Goal: Communication & Community: Answer question/provide support

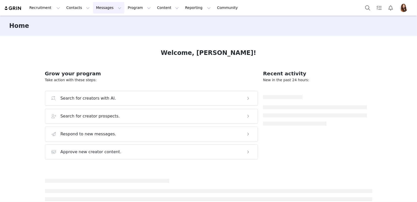
click at [107, 10] on button "Messages Messages" at bounding box center [108, 7] width 31 height 11
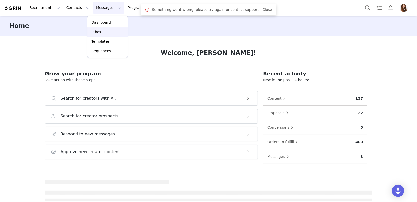
click at [105, 33] on div "Inbox" at bounding box center [107, 31] width 34 height 5
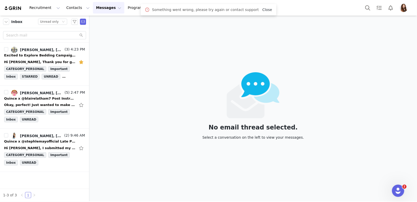
click at [262, 8] on link "Close" at bounding box center [267, 10] width 10 height 4
click at [44, 57] on div "Excited to Explore Bedding Campaign with Quince" at bounding box center [39, 55] width 71 height 5
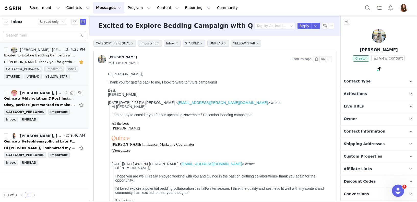
click at [51, 102] on div "Okay, perfect! Just wanted to make sure! [DATE][DATE] 3:47 PM [PERSON_NAME] <[P…" at bounding box center [39, 104] width 71 height 5
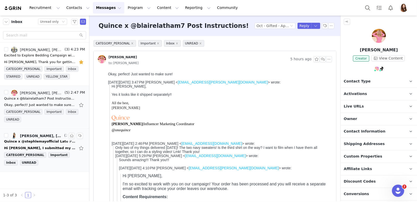
click at [56, 133] on link "[PERSON_NAME], [PERSON_NAME]" at bounding box center [37, 136] width 52 height 6
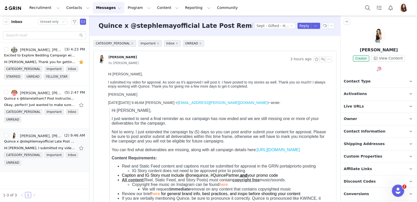
click at [365, 89] on p "Activations" at bounding box center [373, 94] width 64 height 12
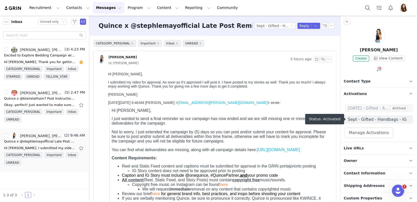
click at [363, 121] on span "Sept - Gifted - Handbags - IG" at bounding box center [379, 119] width 62 height 6
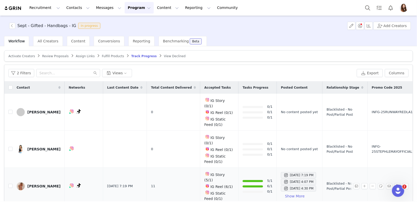
scroll to position [11, 0]
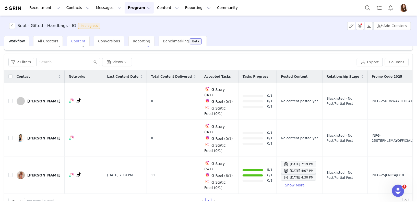
click at [71, 44] on div "Content" at bounding box center [78, 41] width 23 height 10
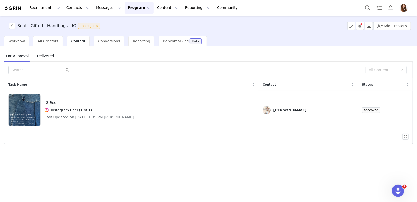
click at [46, 53] on span "Delivered" at bounding box center [45, 56] width 21 height 8
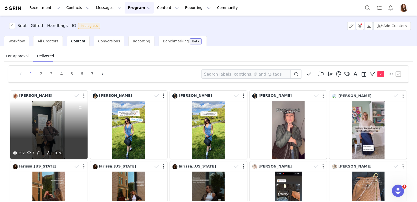
click at [68, 131] on div "292 7 1 0.01%" at bounding box center [48, 130] width 77 height 58
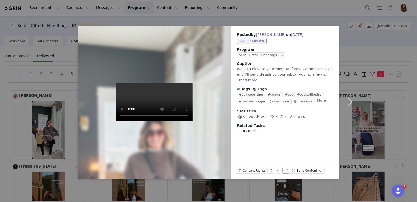
click at [284, 171] on button "View on Instagram" at bounding box center [285, 170] width 7 height 6
click at [62, 121] on div "Posted by [PERSON_NAME] on [DATE] Creator Content Program Sept - Gifted - Handb…" at bounding box center [208, 101] width 417 height 202
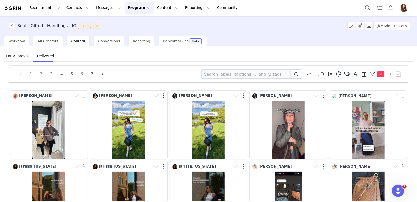
click at [15, 47] on div "For Approval Delivered 1 2 3 4 5 6 7 Media Library (0) Folders No folders have …" at bounding box center [208, 123] width 417 height 155
click at [15, 44] on div "Workflow" at bounding box center [16, 41] width 25 height 10
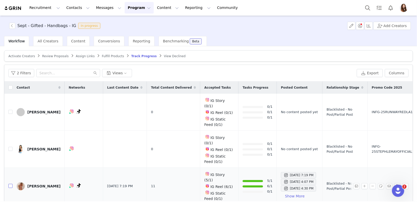
click at [11, 184] on input "checkbox" at bounding box center [10, 186] width 4 height 4
checkbox input "true"
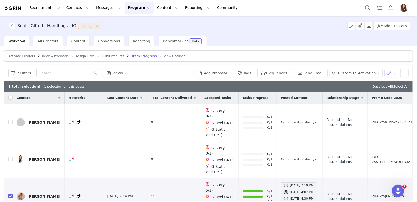
click at [391, 74] on button "button" at bounding box center [392, 73] width 14 height 8
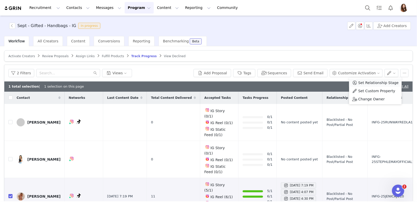
click at [378, 81] on span "Set Relationship Stage" at bounding box center [378, 83] width 40 height 6
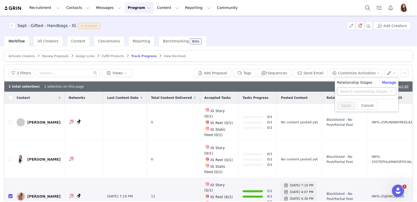
click at [351, 93] on div "Search relationship stages" at bounding box center [363, 91] width 47 height 5
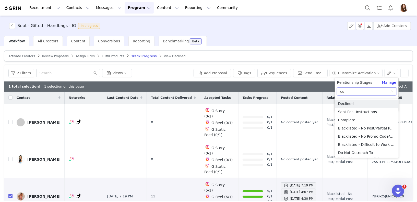
type input "com"
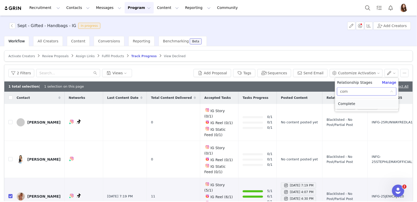
click at [348, 100] on li "Complete" at bounding box center [367, 104] width 64 height 8
click at [346, 104] on button "Apply" at bounding box center [346, 105] width 18 height 8
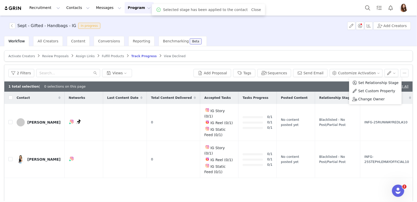
click at [301, 65] on div "2 Filters Views Add Proposal Tags Sequences Send Email Customize Activation" at bounding box center [208, 73] width 408 height 17
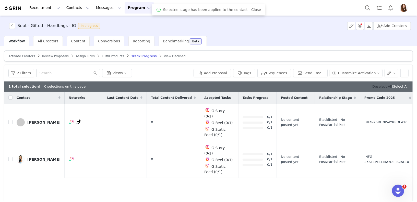
click at [375, 85] on link "Deselect All" at bounding box center [382, 87] width 20 height 4
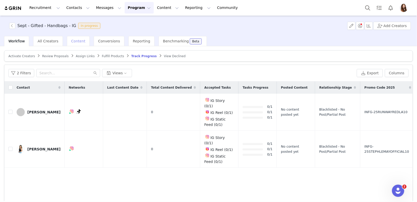
click at [80, 43] on div "Content" at bounding box center [78, 41] width 23 height 10
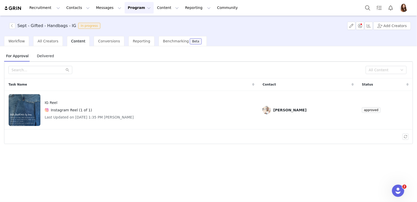
drag, startPoint x: 125, startPoint y: 111, endPoint x: 125, endPoint y: 169, distance: 58.0
click at [125, 169] on div "For Approval Delivered All Content Task Name Contact Status IG Reel Instagram R…" at bounding box center [208, 123] width 417 height 155
click at [95, 7] on button "Messages Messages" at bounding box center [108, 7] width 31 height 11
click at [99, 37] on link "Templates" at bounding box center [107, 41] width 40 height 9
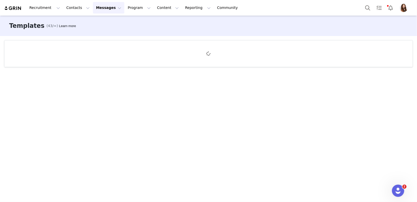
click at [101, 11] on button "Messages Messages" at bounding box center [108, 7] width 31 height 11
click at [101, 28] on link "Inbox" at bounding box center [107, 31] width 40 height 9
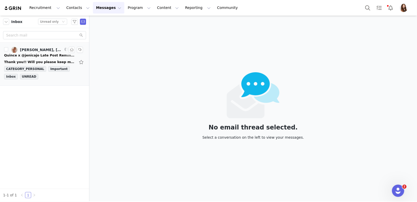
click at [49, 58] on div "Thank you!! Will you please keep me in mind for future campaigns please? [DATE]…" at bounding box center [44, 62] width 81 height 8
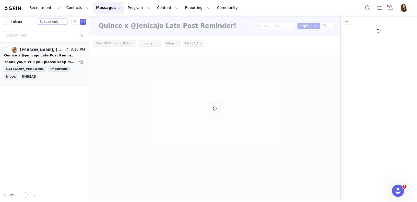
click at [61, 21] on div "Status Unread only" at bounding box center [50, 22] width 21 height 6
click at [59, 28] on li "All threads" at bounding box center [52, 31] width 29 height 8
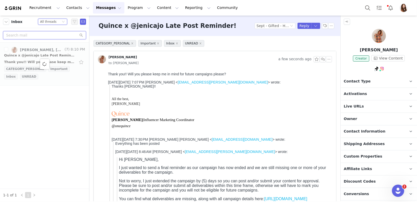
click at [53, 38] on input "text" at bounding box center [44, 35] width 83 height 8
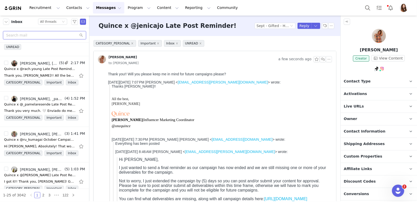
scroll to position [337, 0]
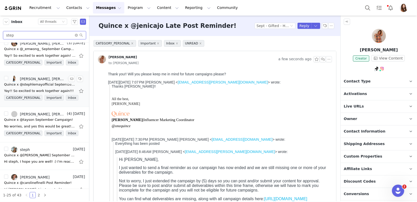
type input "step"
click at [48, 77] on div "[PERSON_NAME], [PERSON_NAME]" at bounding box center [43, 79] width 46 height 4
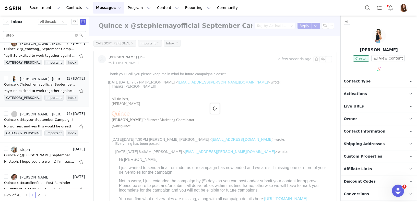
click at [379, 90] on p "Activations" at bounding box center [373, 94] width 64 height 12
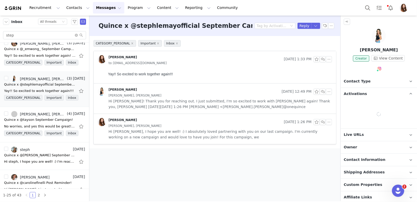
scroll to position [0, 0]
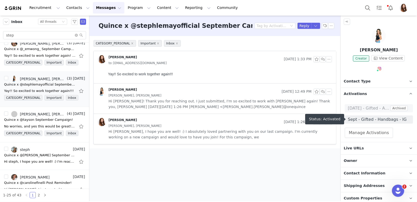
click at [375, 118] on span "Sept - Gifted - Handbags - IG" at bounding box center [379, 119] width 62 height 6
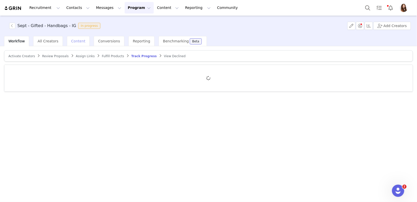
click at [78, 41] on span "Content" at bounding box center [78, 41] width 14 height 4
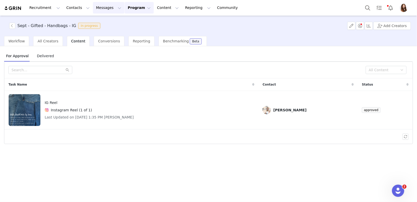
click at [106, 6] on button "Messages Messages" at bounding box center [108, 7] width 31 height 11
click at [99, 36] on link "Inbox" at bounding box center [107, 31] width 40 height 9
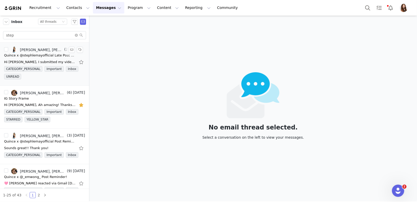
click at [49, 56] on div "Quince x @stephlemayofficial Late Post Reminder!" at bounding box center [39, 55] width 71 height 5
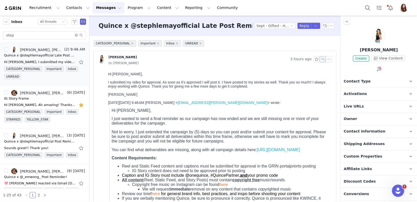
click at [323, 59] on button "button" at bounding box center [323, 59] width 6 height 6
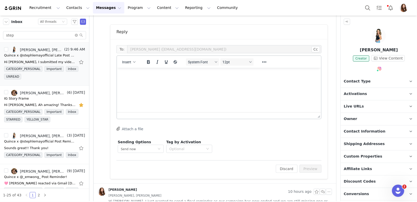
scroll to position [331, 0]
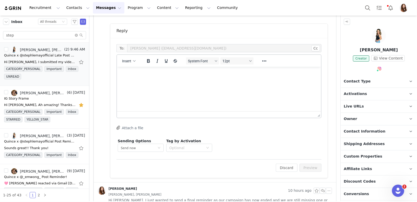
click at [167, 80] on html at bounding box center [219, 74] width 204 height 14
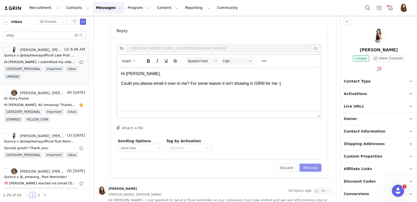
click at [308, 165] on button "Preview" at bounding box center [311, 168] width 22 height 8
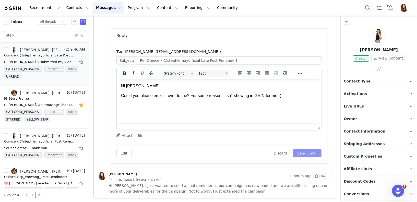
scroll to position [0, 0]
click at [311, 151] on button "Send Email" at bounding box center [307, 153] width 28 height 8
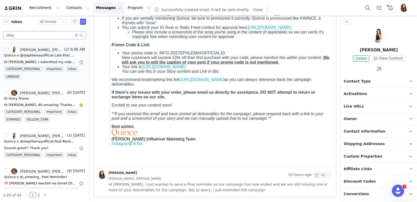
scroll to position [179, 0]
click at [76, 35] on icon "icon: close-circle" at bounding box center [76, 35] width 3 height 3
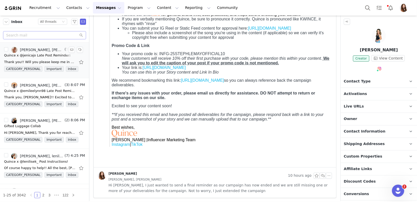
click at [54, 54] on div "Quince x @jenicajo Late Post Reminder!" at bounding box center [37, 55] width 66 height 5
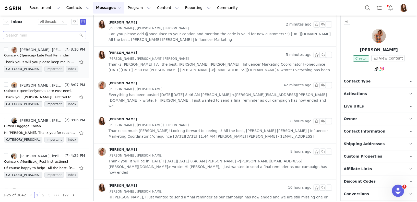
scroll to position [0, 0]
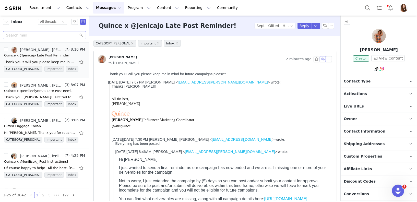
click at [323, 60] on button "button" at bounding box center [323, 59] width 6 height 6
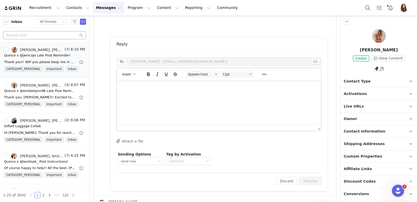
scroll to position [379, 0]
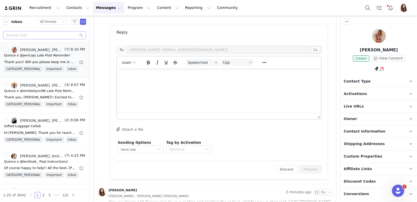
click at [201, 82] on html at bounding box center [219, 75] width 204 height 14
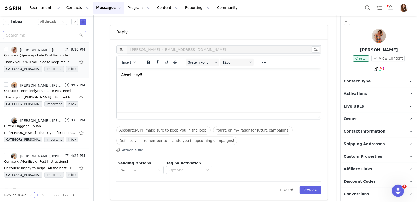
click at [136, 75] on p "Absolutley!!" at bounding box center [219, 75] width 196 height 6
click at [158, 79] on html "Absolutely!!" at bounding box center [219, 75] width 204 height 14
click at [310, 180] on div "To: [PERSON_NAME] ([EMAIL_ADDRESS][DOMAIN_NAME]) Cc Cc: Insert System Font 12pt…" at bounding box center [218, 119] width 205 height 149
click at [310, 182] on div "Edit Discard Preview" at bounding box center [218, 188] width 205 height 13
click at [310, 183] on div "Edit Discard Preview" at bounding box center [218, 188] width 205 height 13
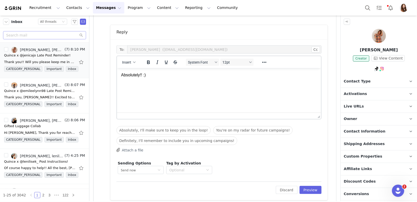
click at [310, 184] on div "Edit Discard Preview" at bounding box center [218, 188] width 205 height 13
click at [311, 186] on button "Preview" at bounding box center [311, 190] width 22 height 8
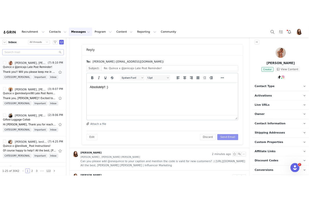
scroll to position [0, 0]
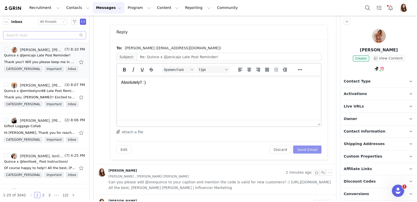
click at [308, 148] on button "Send Email" at bounding box center [307, 150] width 28 height 8
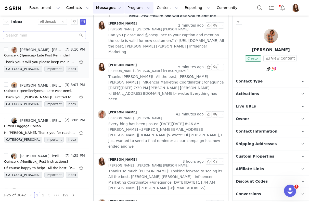
click at [126, 9] on button "Program Program" at bounding box center [139, 7] width 29 height 11
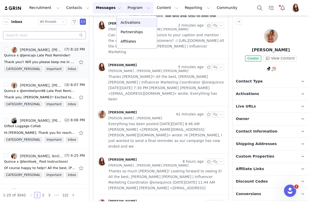
click at [127, 24] on p "Activations" at bounding box center [131, 22] width 20 height 5
